Goal: Task Accomplishment & Management: Complete application form

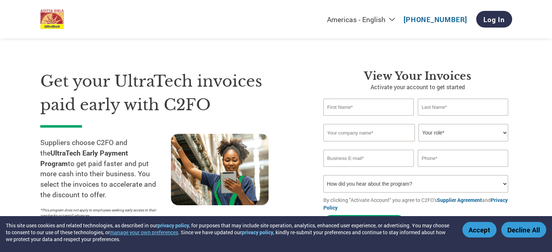
click at [358, 107] on input "text" at bounding box center [368, 107] width 91 height 17
click at [337, 137] on input "text" at bounding box center [368, 132] width 91 height 17
paste input "[PERSON_NAME] Press"
type input "[PERSON_NAME] Press"
click at [379, 159] on input "email" at bounding box center [368, 158] width 91 height 17
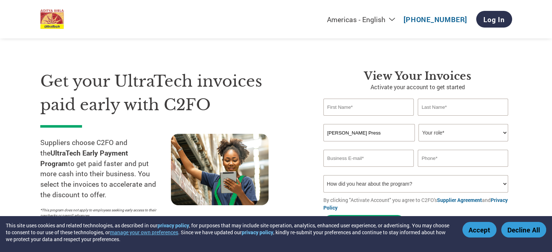
paste input "[EMAIL_ADDRESS][DOMAIN_NAME]"
type input "[EMAIL_ADDRESS][DOMAIN_NAME]"
click at [424, 157] on input "text" at bounding box center [463, 158] width 91 height 17
type input "7011091040"
click at [372, 109] on input "text" at bounding box center [368, 107] width 91 height 17
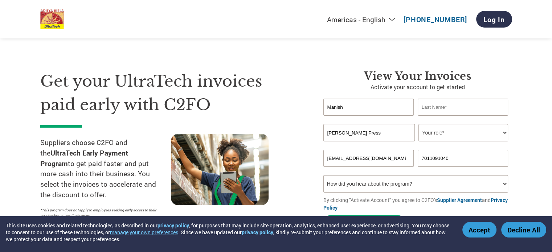
type input "Manish"
click at [423, 108] on input "text" at bounding box center [463, 107] width 91 height 17
type input ".."
click at [444, 142] on div "Invalid company name or company name is too long" at bounding box center [417, 146] width 189 height 8
click at [441, 135] on select "Your role* CFO Controller Credit Manager Finance Director Treasurer CEO Preside…" at bounding box center [464, 132] width 90 height 17
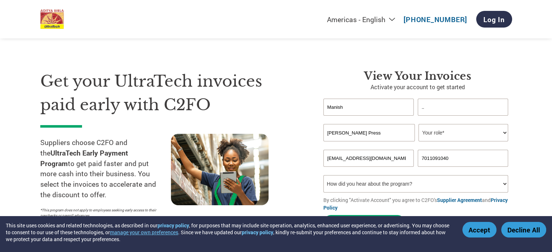
select select "ACCOUNTING"
click at [419, 124] on select "Your role* CFO Controller Credit Manager Finance Director Treasurer CEO Preside…" at bounding box center [464, 132] width 90 height 17
click at [397, 177] on select "How did you hear about the program? Received a letter Email Social Media Online…" at bounding box center [415, 183] width 185 height 17
select select "Other"
click at [323, 175] on select "How did you hear about the program? Received a letter Email Social Media Online…" at bounding box center [415, 183] width 185 height 17
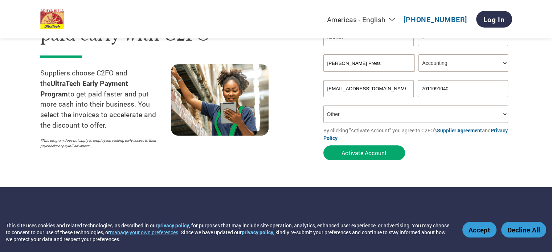
scroll to position [72, 0]
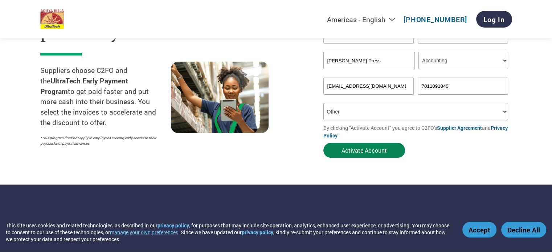
click at [370, 146] on button "Activate Account" at bounding box center [364, 150] width 82 height 15
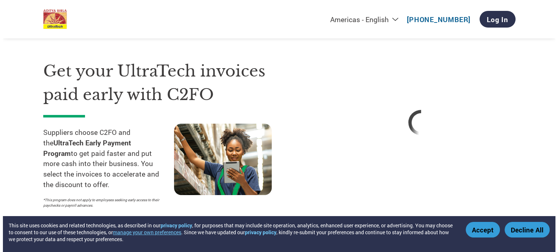
scroll to position [0, 0]
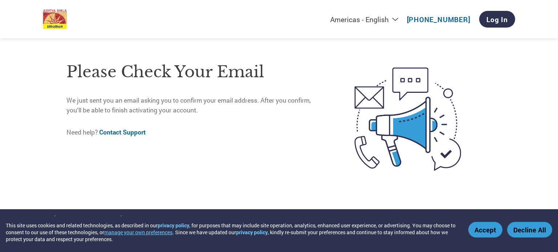
click at [97, 72] on h1 "Please check your email" at bounding box center [194, 72] width 257 height 24
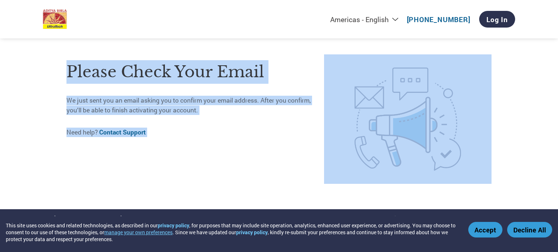
drag, startPoint x: 97, startPoint y: 72, endPoint x: 248, endPoint y: 128, distance: 161.1
click at [248, 128] on div "Please check your email We just sent you an email asking you to confirm your em…" at bounding box center [194, 118] width 257 height 129
click at [248, 128] on p "Need help? Contact Support" at bounding box center [194, 132] width 257 height 9
